Goal: Information Seeking & Learning: Understand process/instructions

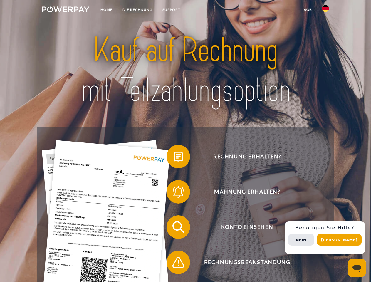
click at [66, 10] on img at bounding box center [65, 9] width 47 height 6
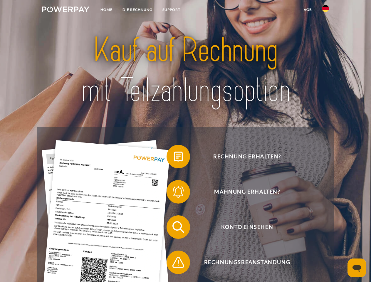
click at [326, 10] on img at bounding box center [325, 8] width 7 height 7
click at [308, 10] on link "agb" at bounding box center [308, 9] width 18 height 11
click at [174, 158] on span at bounding box center [169, 156] width 29 height 29
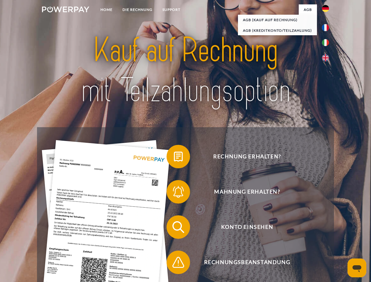
click at [174, 193] on div "Rechnung erhalten? Mahnung erhalten? Konto einsehen" at bounding box center [185, 244] width 297 height 235
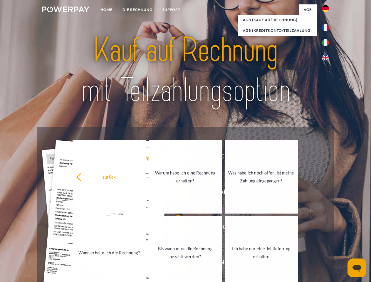
click at [174, 228] on link "Bis wann muss die Rechnung bezahlt werden?" at bounding box center [185, 252] width 73 height 73
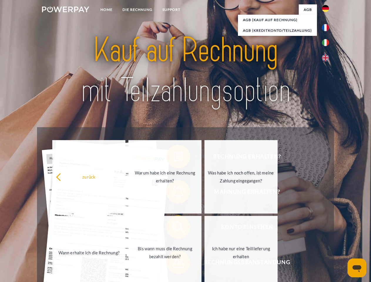
click at [174, 264] on span at bounding box center [169, 262] width 29 height 29
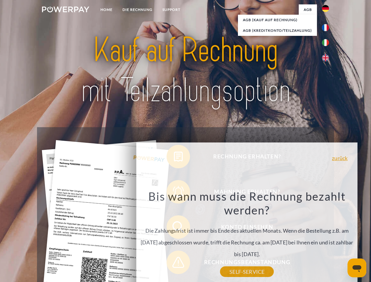
click at [327, 238] on div "Rechnung erhalten? Mahnung erhalten? Konto einsehen" at bounding box center [185, 244] width 297 height 235
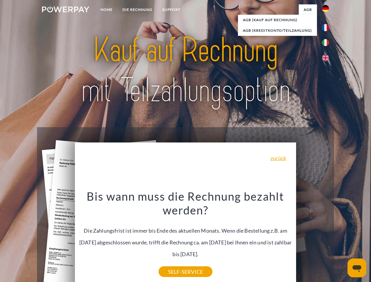
click at [313, 239] on span "Konto einsehen" at bounding box center [247, 227] width 144 height 24
click at [341, 240] on header "Home DIE RECHNUNG SUPPORT" at bounding box center [185, 203] width 371 height 406
